Goal: Task Accomplishment & Management: Manage account settings

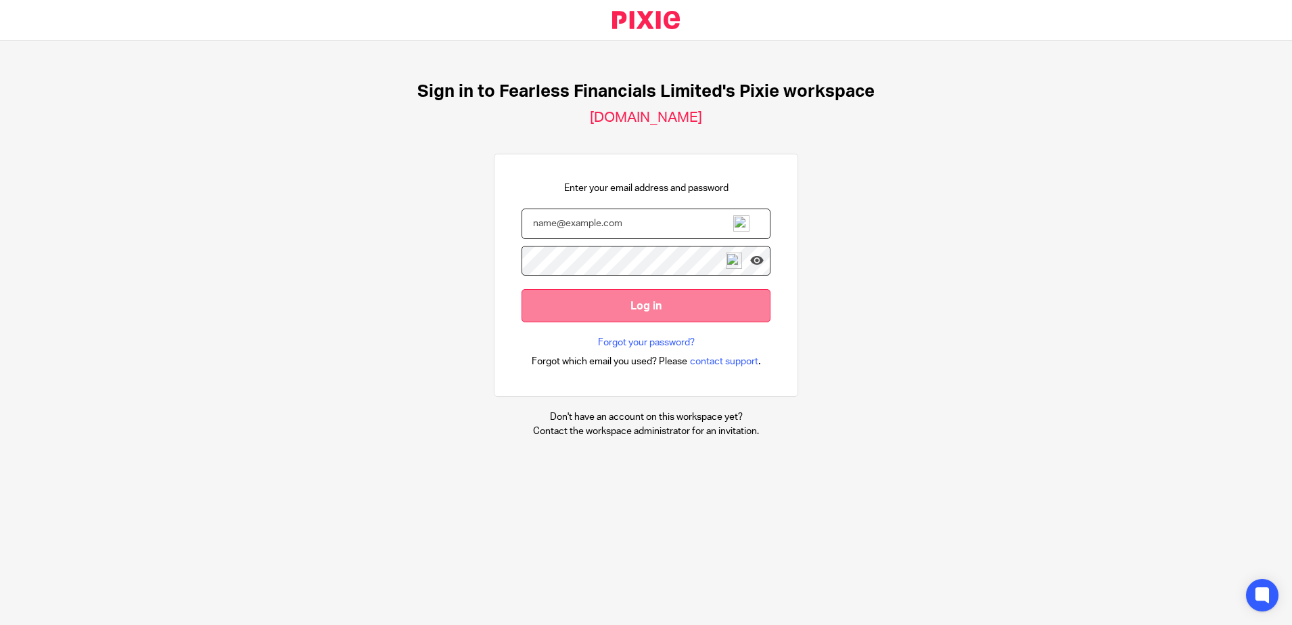
type input "elizabeth@fearlessfinancials.co.uk"
click at [604, 304] on input "Log in" at bounding box center [646, 305] width 249 height 33
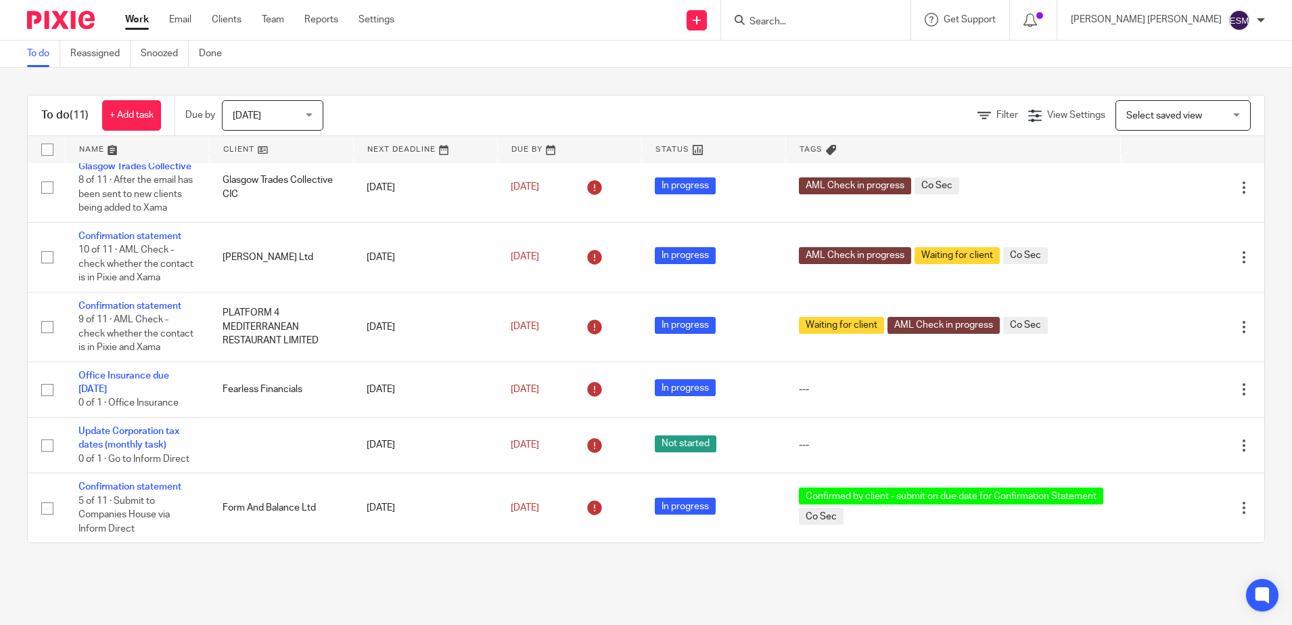
scroll to position [463, 0]
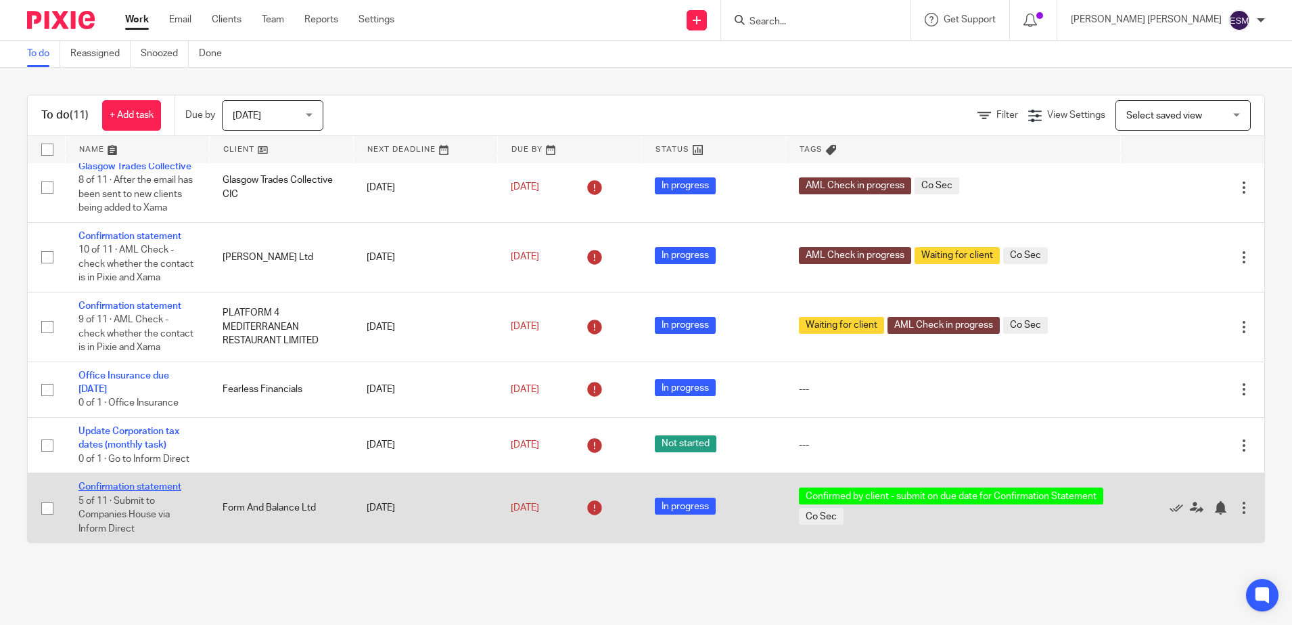
click at [145, 486] on link "Confirmation statement" at bounding box center [129, 486] width 103 height 9
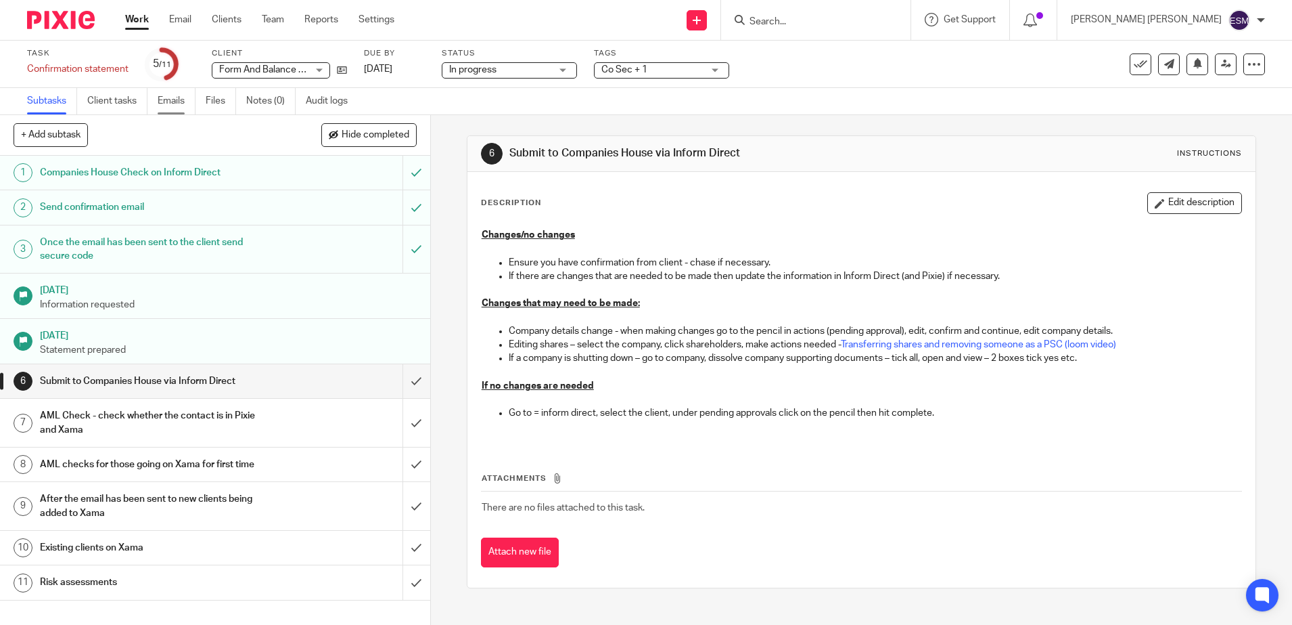
click at [174, 110] on link "Emails" at bounding box center [177, 101] width 38 height 26
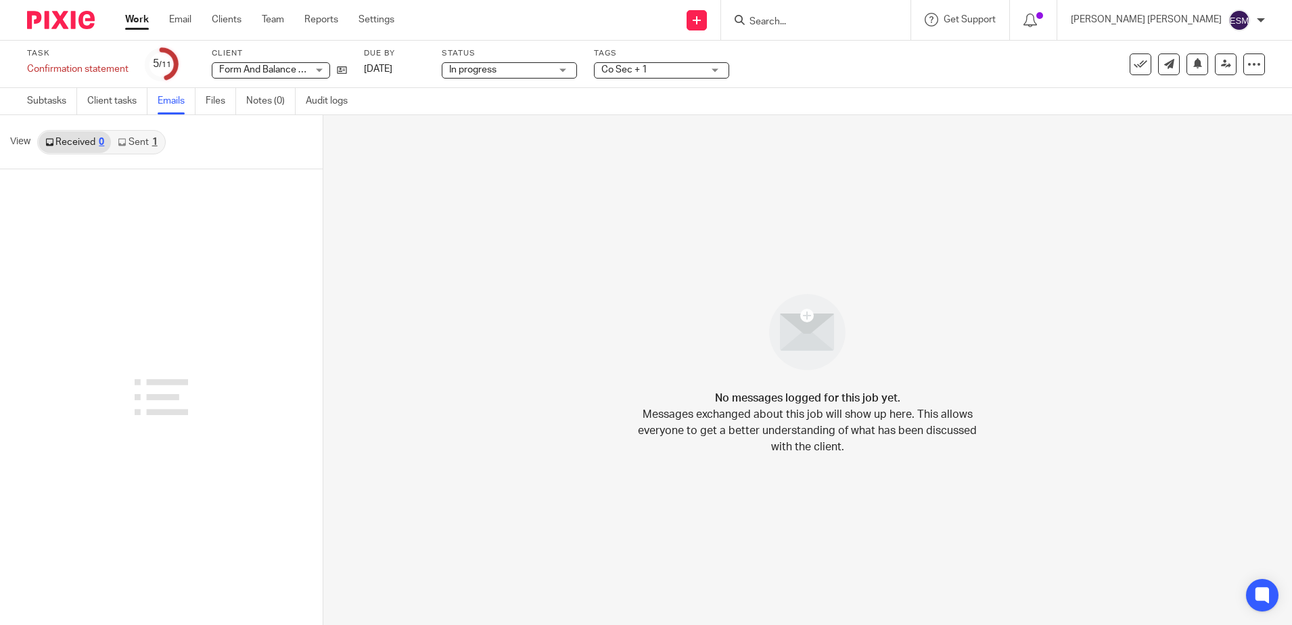
click at [89, 9] on div at bounding box center [56, 20] width 112 height 40
click at [81, 22] on img at bounding box center [61, 20] width 68 height 18
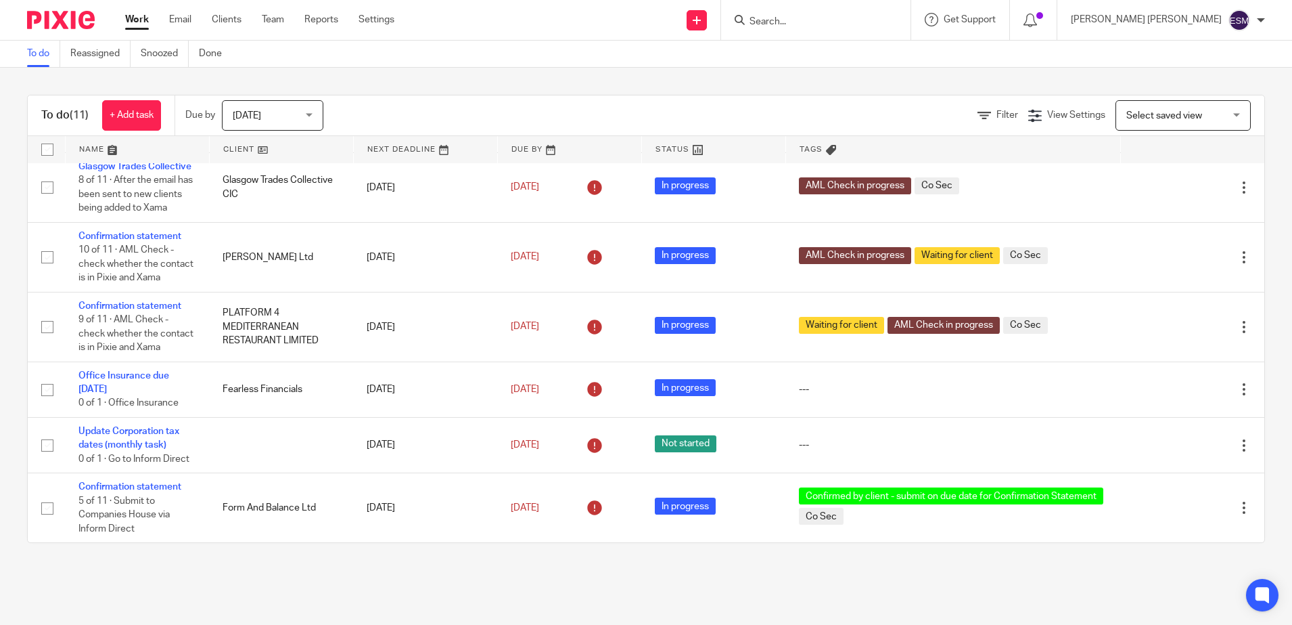
scroll to position [463, 0]
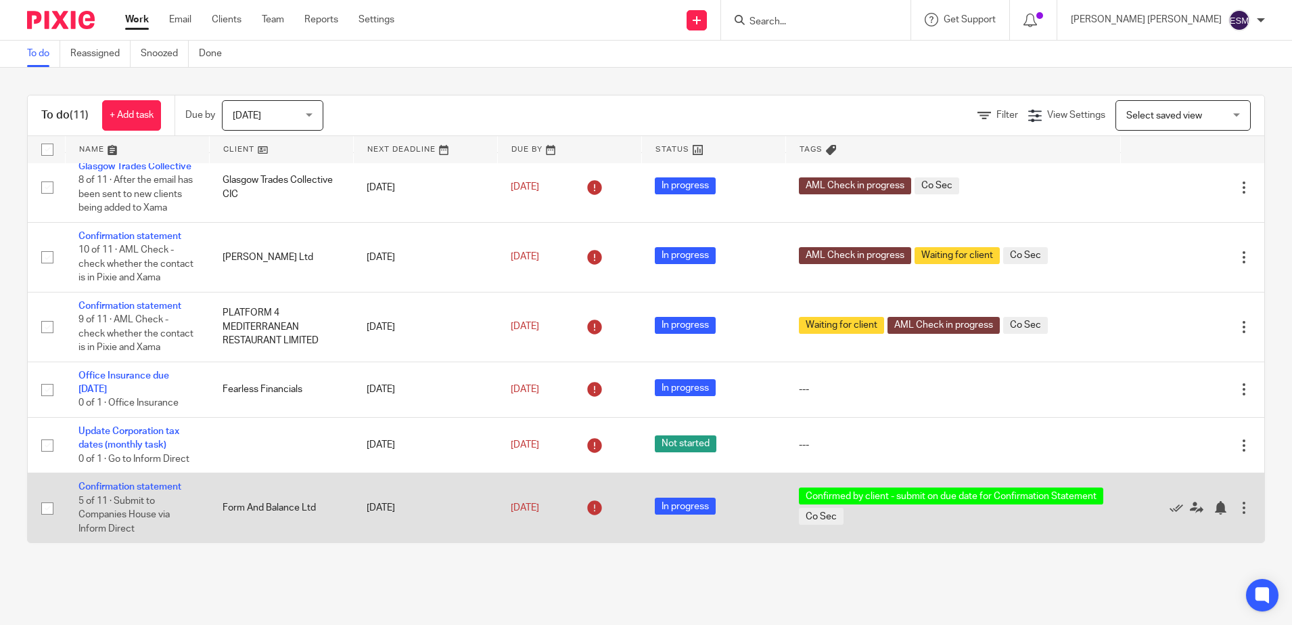
click at [132, 478] on td "Confirmation statement 5 of 11 · Submit to Companies House via Inform Direct" at bounding box center [137, 508] width 144 height 70
click at [131, 491] on link "Confirmation statement" at bounding box center [129, 486] width 103 height 9
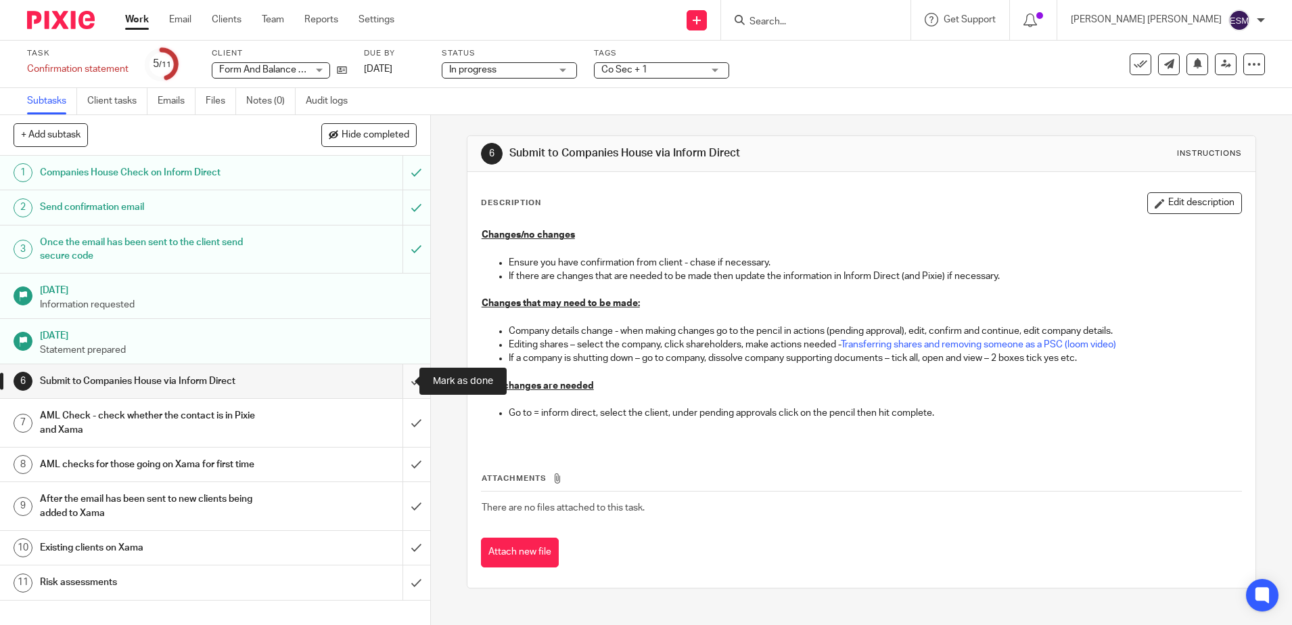
click at [397, 380] on input "submit" at bounding box center [215, 381] width 430 height 34
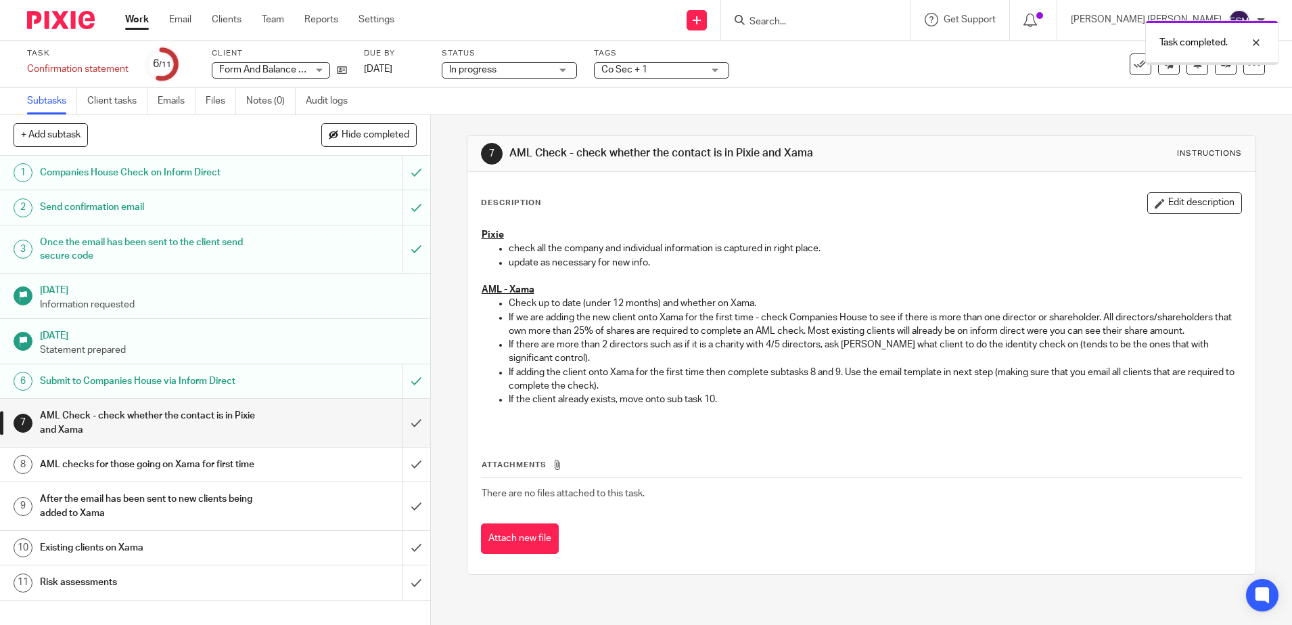
click at [562, 76] on div "In progress In progress" at bounding box center [509, 70] width 135 height 16
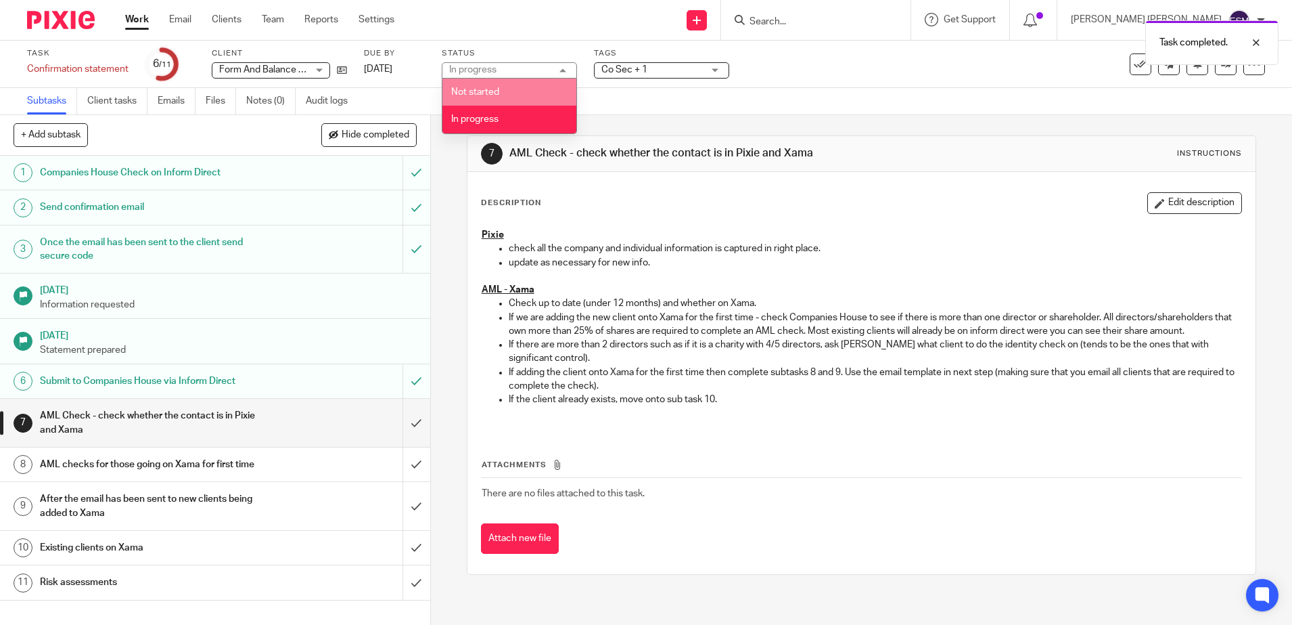
click at [568, 74] on div "In progress In progress" at bounding box center [509, 70] width 135 height 16
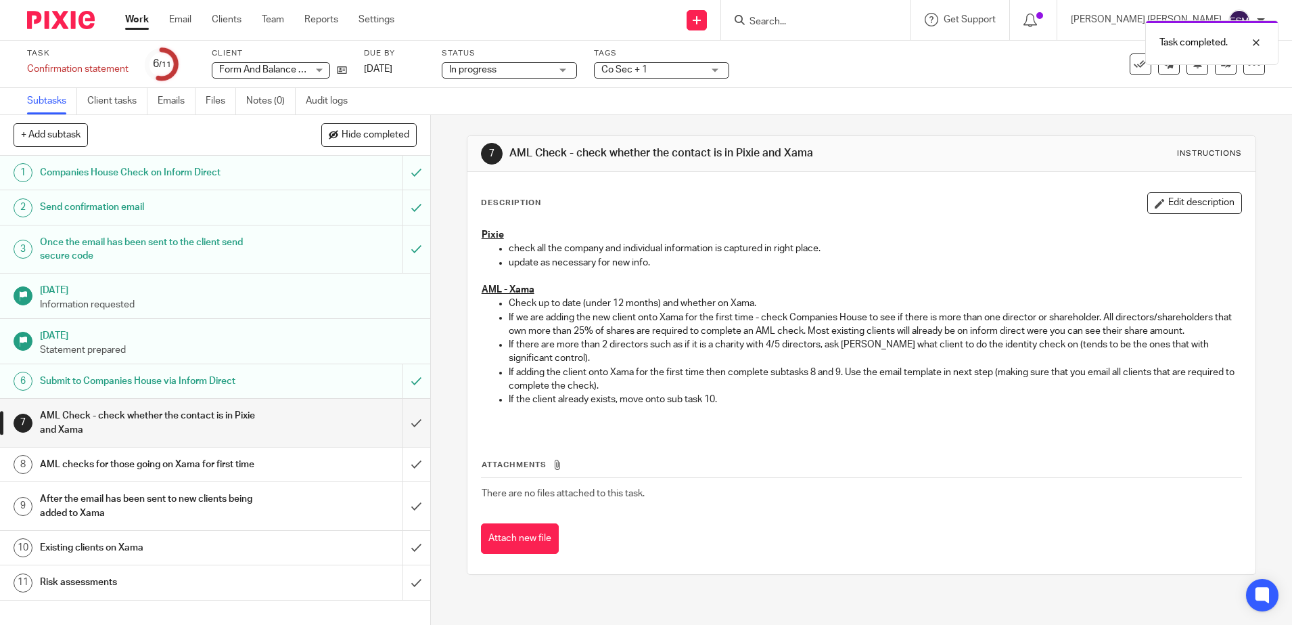
click at [671, 73] on span "Co Sec + 1" at bounding box center [652, 70] width 101 height 14
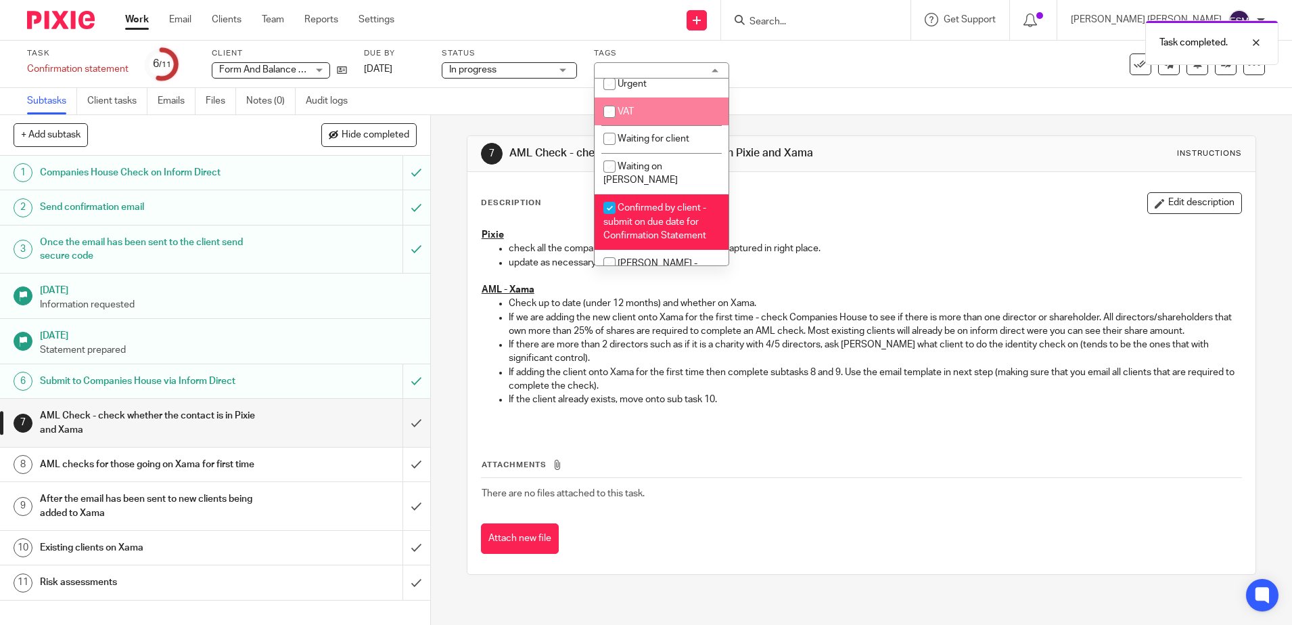
scroll to position [390, 0]
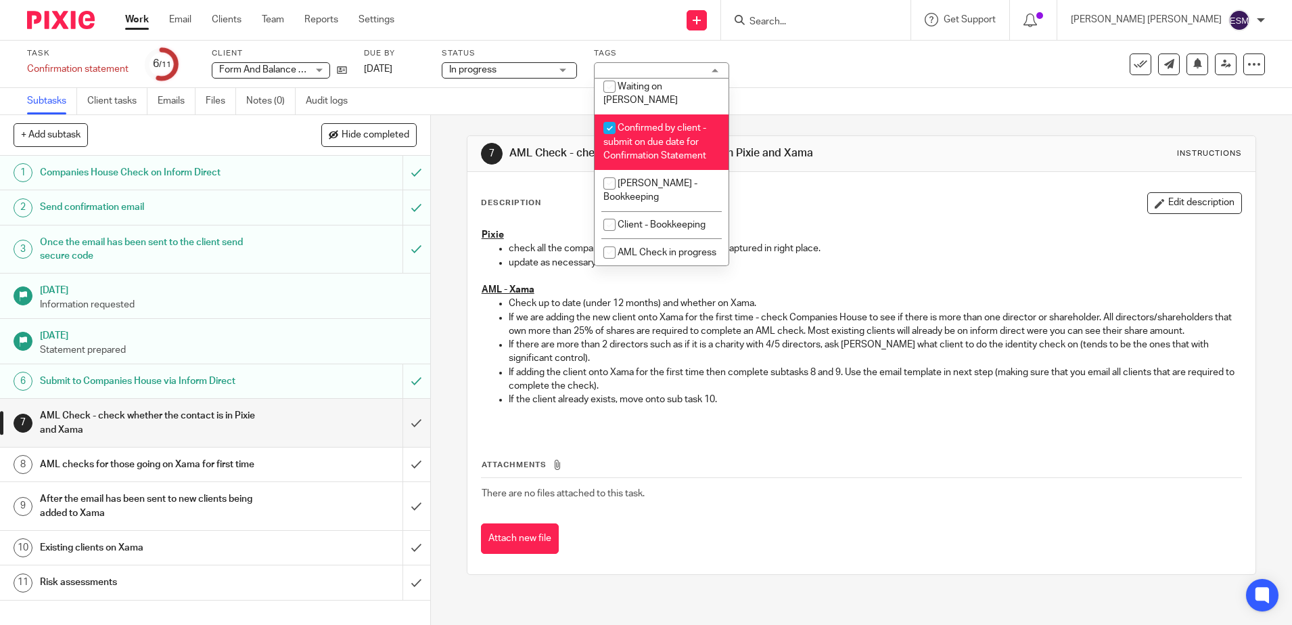
click at [613, 115] on input "checkbox" at bounding box center [610, 128] width 26 height 26
checkbox input "false"
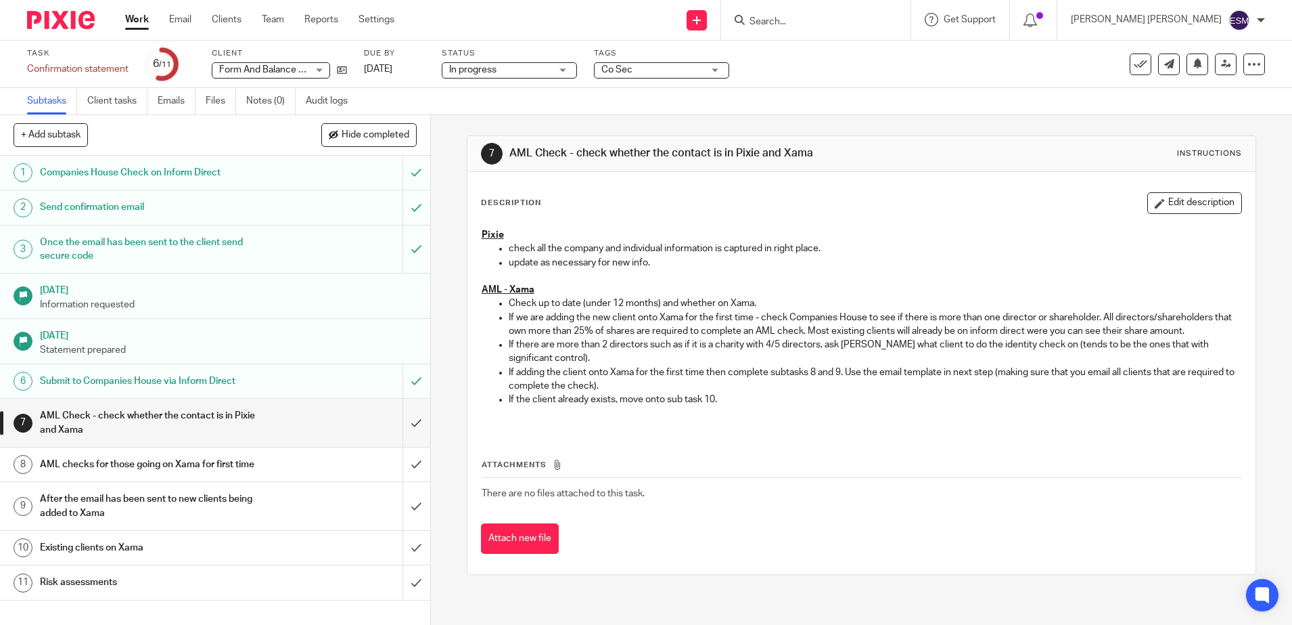
click at [76, 9] on div at bounding box center [56, 20] width 112 height 40
click at [83, 20] on img at bounding box center [61, 20] width 68 height 18
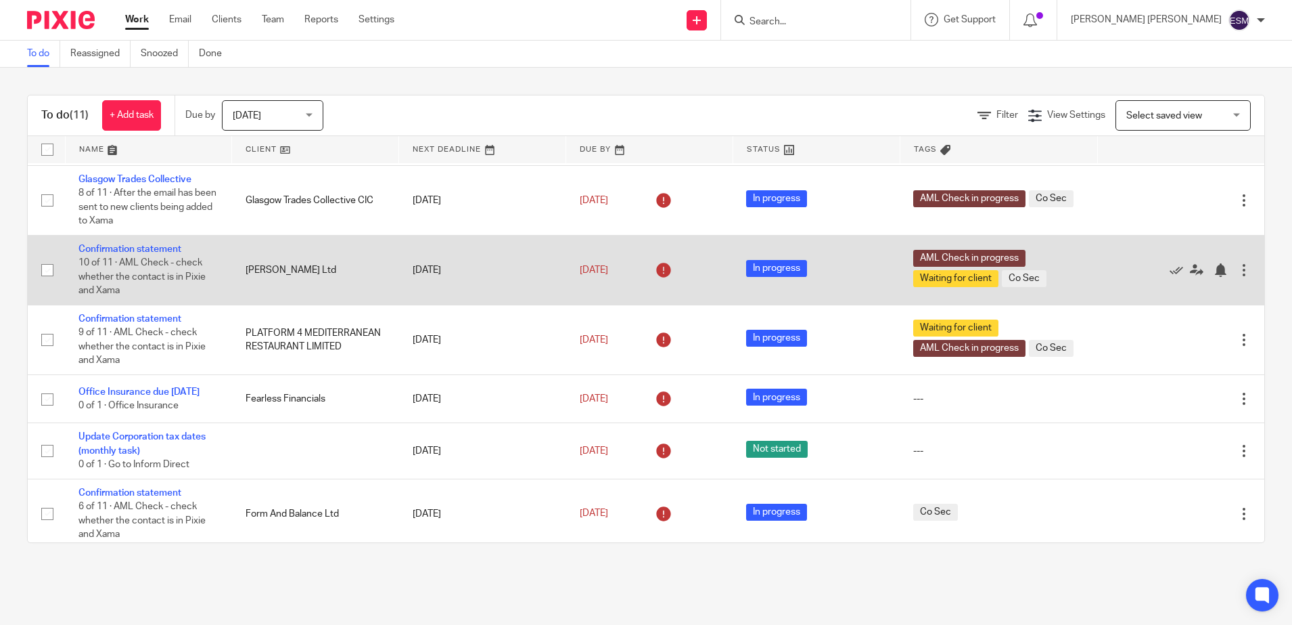
scroll to position [378, 0]
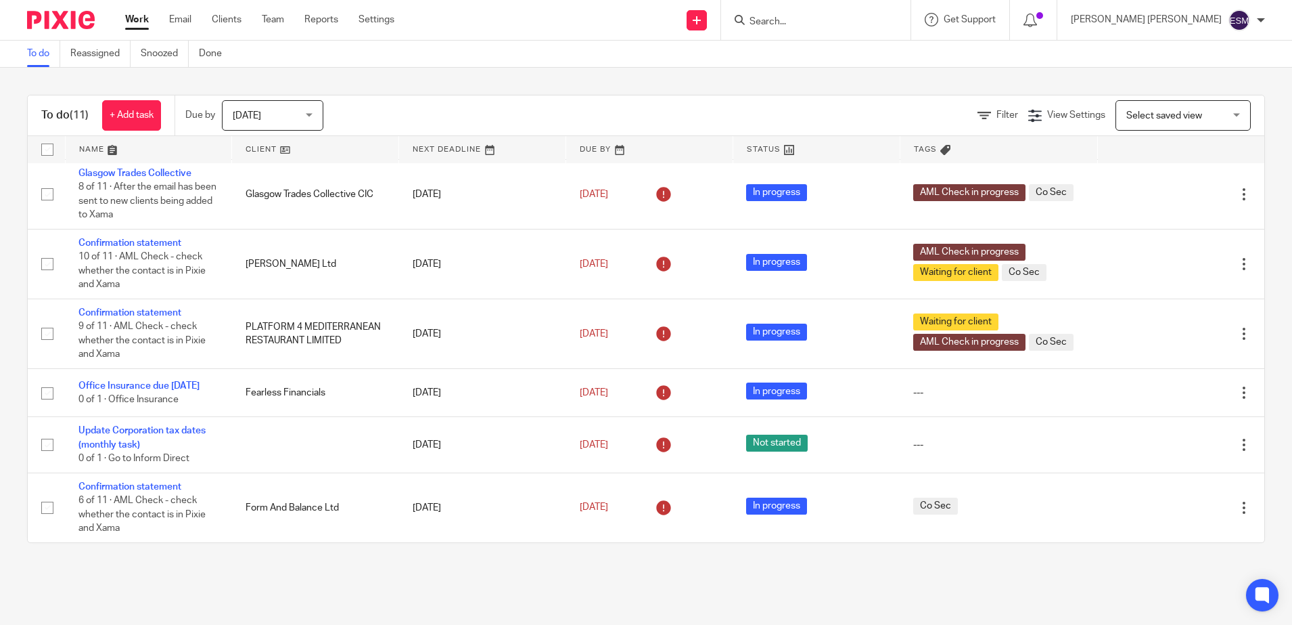
click at [1262, 26] on div "[PERSON_NAME] [PERSON_NAME]" at bounding box center [1168, 20] width 194 height 22
click at [1199, 89] on span "Logout" at bounding box center [1202, 93] width 30 height 9
